Goal: Information Seeking & Learning: Learn about a topic

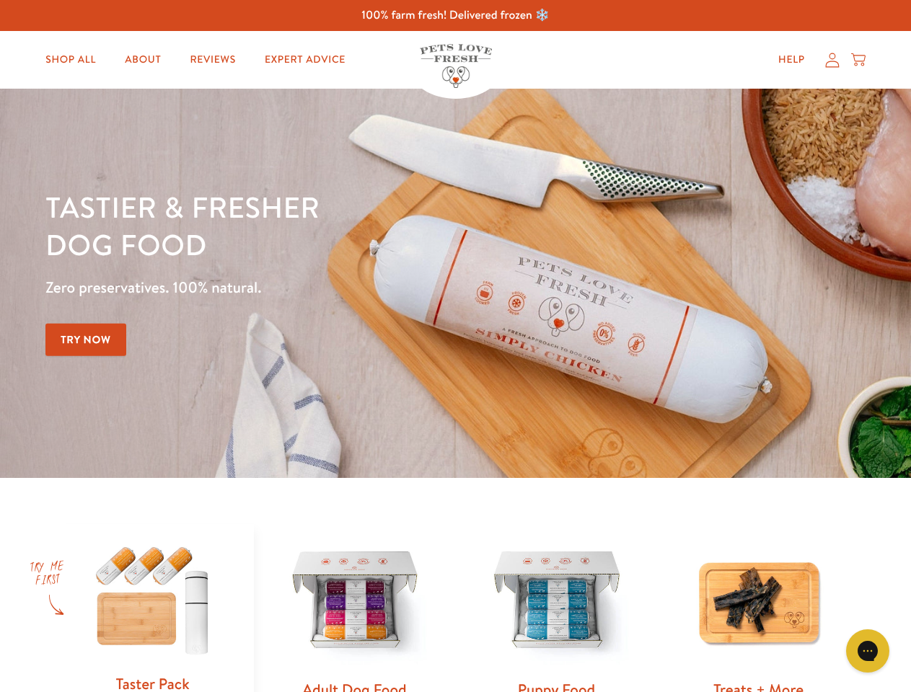
click at [455, 346] on div "Tastier & fresher dog food Zero preservatives. 100% natural. Try Now" at bounding box center [318, 283] width 547 height 190
click at [867, 651] on icon "Open gorgias live chat" at bounding box center [867, 651] width 14 height 14
